Goal: Task Accomplishment & Management: Manage account settings

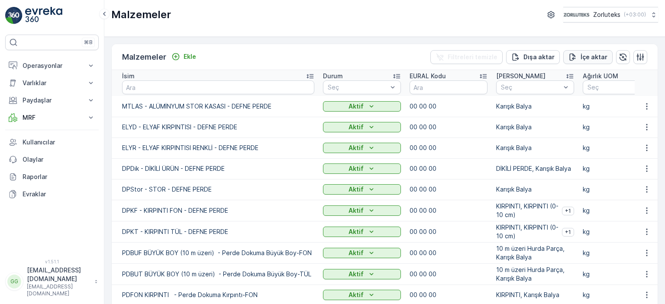
click at [578, 53] on div "İçe aktar" at bounding box center [587, 57] width 39 height 9
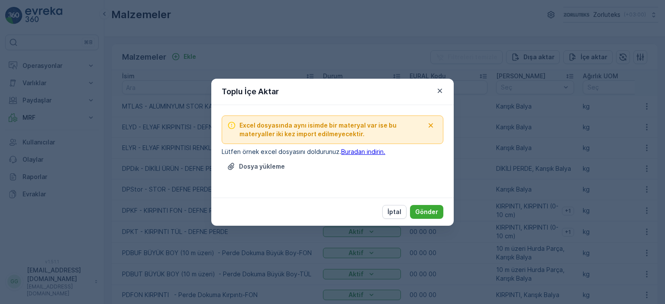
click at [369, 152] on link "Buradan indirin." at bounding box center [363, 151] width 44 height 7
click at [440, 92] on icon "button" at bounding box center [439, 90] width 4 height 4
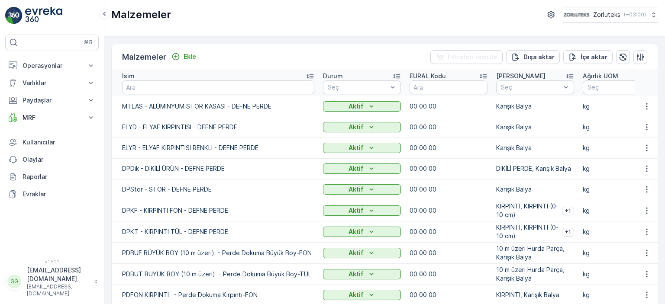
click at [60, 215] on div "⌘B Operasyonlar Planlama Rotalar & Görevler Kokpit Ayarlar Varlıklar Varlıklar …" at bounding box center [51, 142] width 93 height 214
click at [244, 109] on p "MTLAS - ALÜMİNYUM STOR KASASI - DEFNE PERDE" at bounding box center [218, 106] width 192 height 9
click at [644, 102] on icon "button" at bounding box center [646, 106] width 9 height 9
click at [650, 120] on span "Malzemeyi Düzenle" at bounding box center [632, 119] width 56 height 9
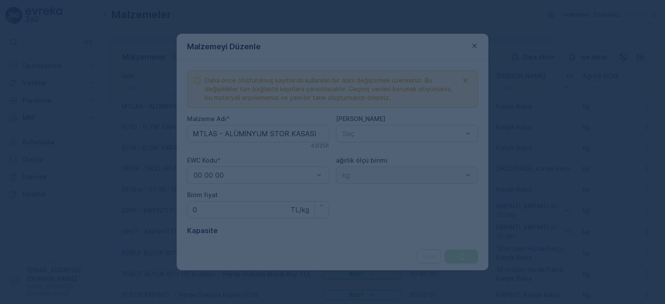
type Adı "MTLAS - ALÜMİNYUM STOR KASASI - DEFNE PERDE"
type fiyat "0"
type Limit "0"
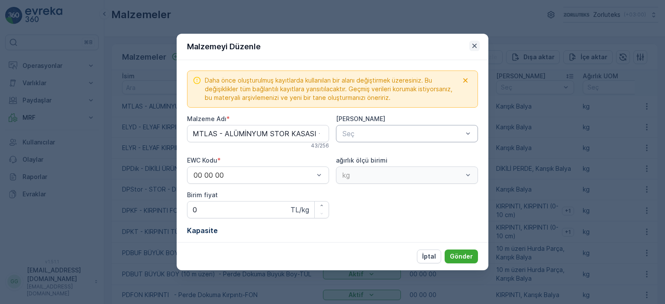
click at [472, 45] on icon "button" at bounding box center [474, 46] width 4 height 4
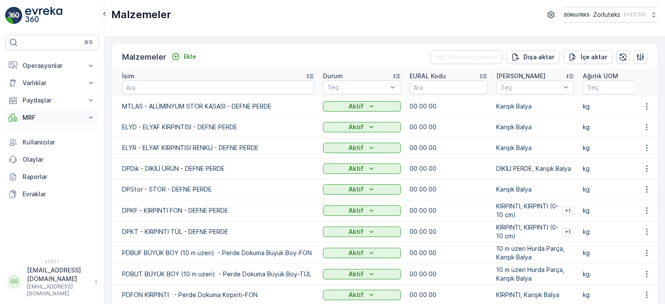
click at [64, 117] on p "MRF" at bounding box center [51, 117] width 59 height 9
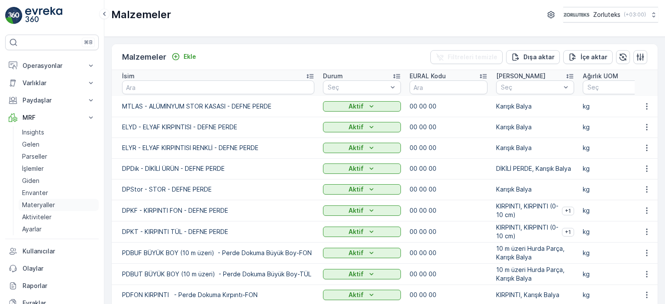
click at [31, 205] on p "Materyaller" at bounding box center [38, 205] width 33 height 9
drag, startPoint x: 217, startPoint y: 15, endPoint x: 355, endPoint y: 0, distance: 139.2
click at [224, 11] on div "Malzemeler Zorluteks ( +03:00 )" at bounding box center [384, 15] width 546 height 16
